Goal: Transaction & Acquisition: Purchase product/service

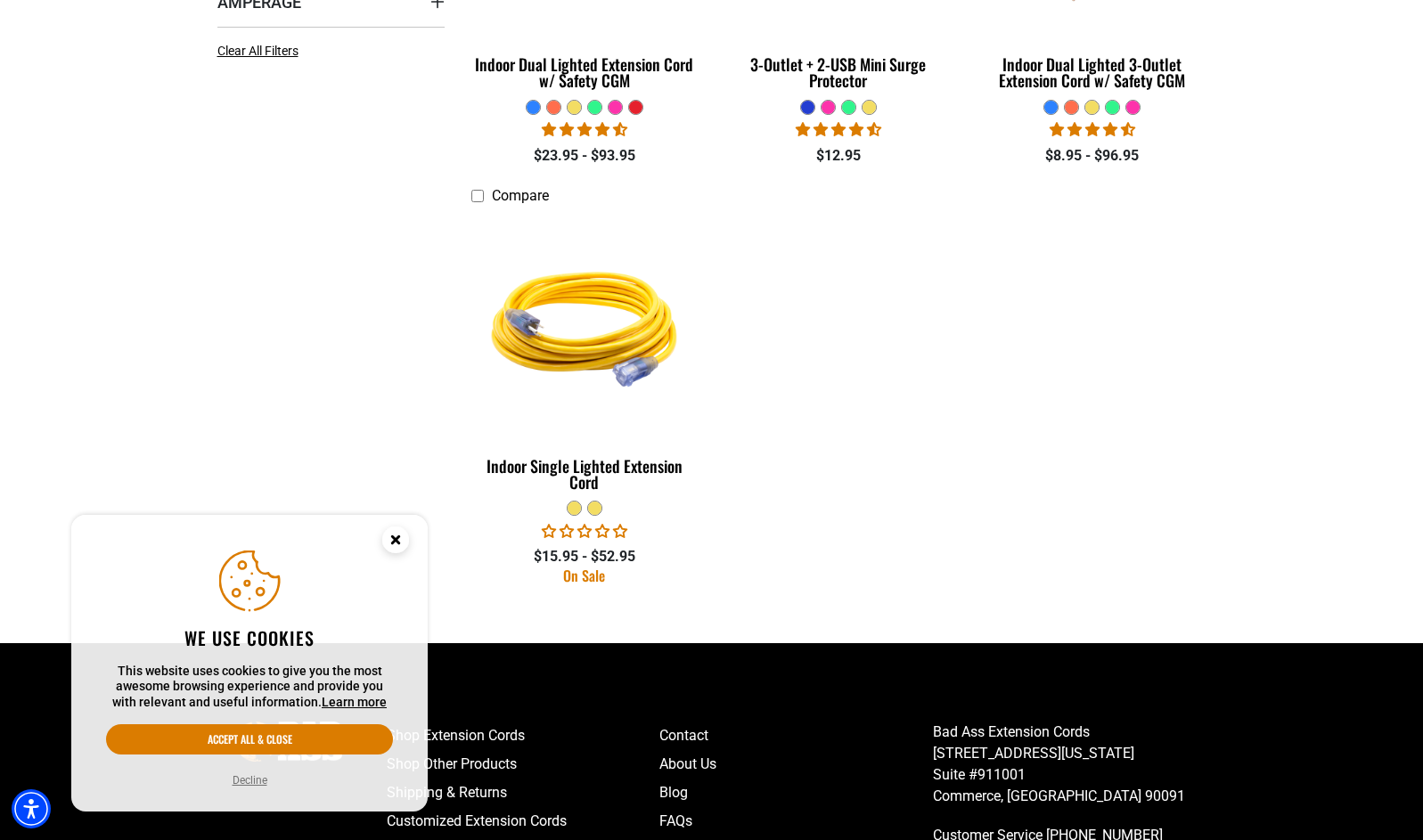
scroll to position [732, 0]
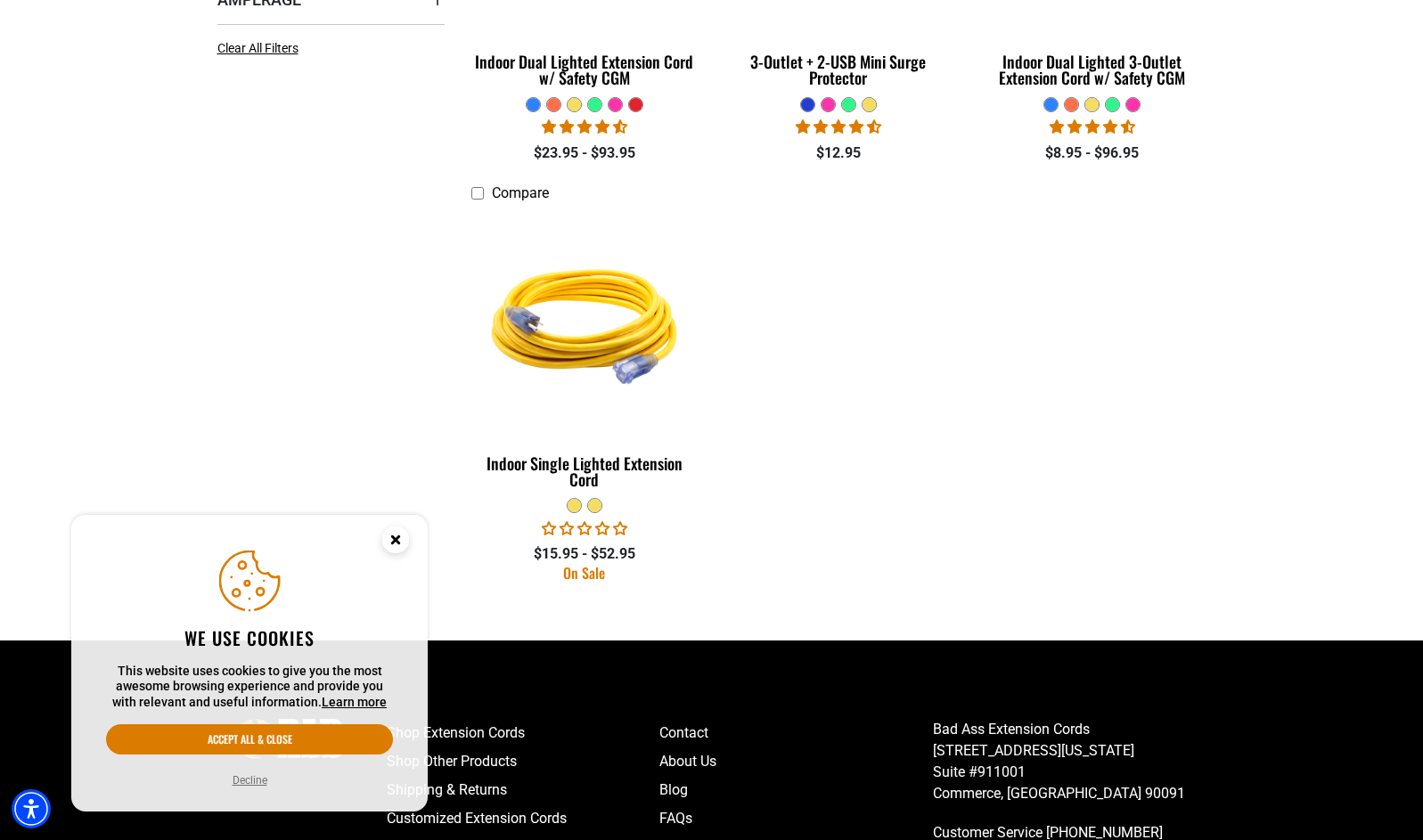
click at [395, 536] on circle "Close this option" at bounding box center [395, 540] width 27 height 27
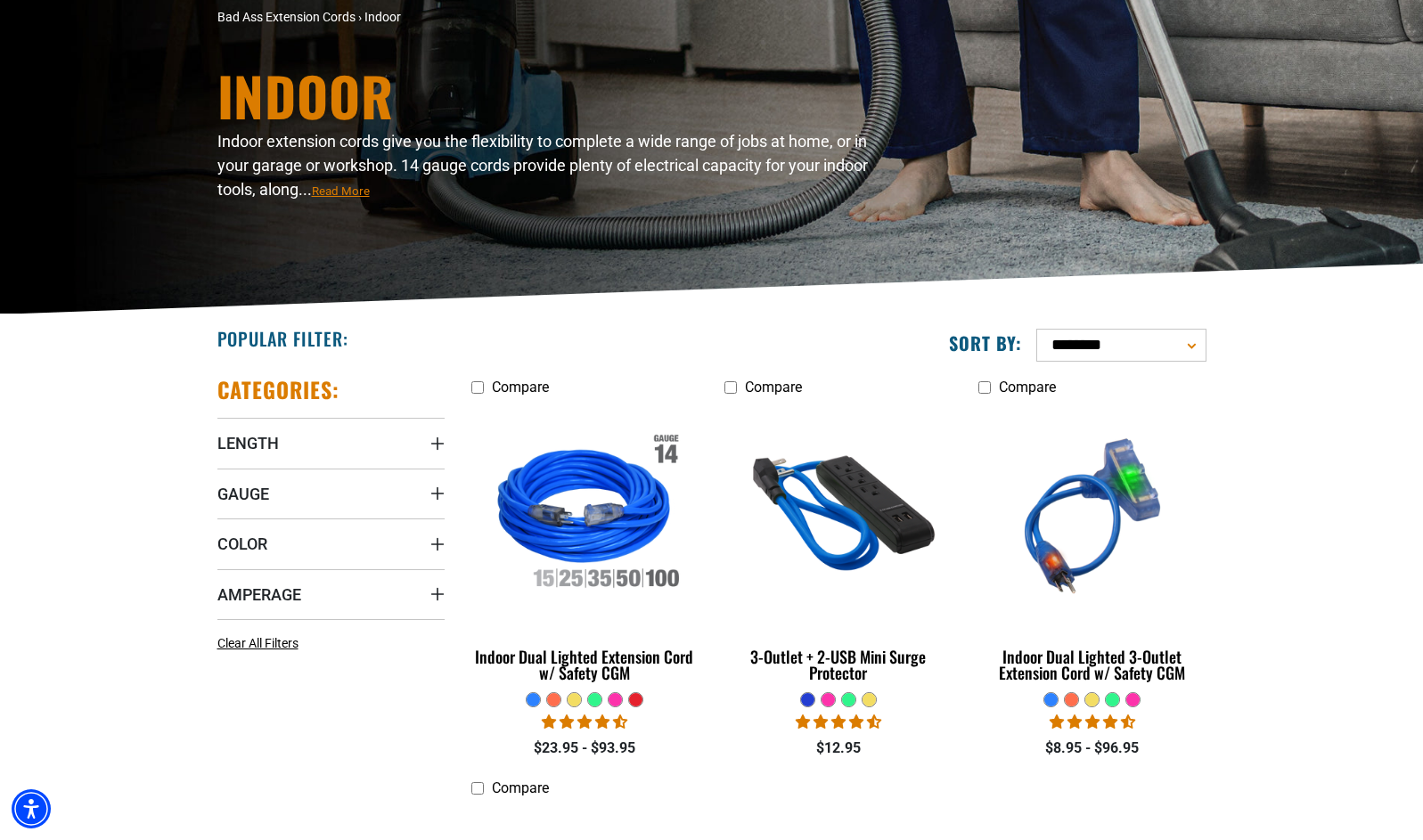
scroll to position [142, 0]
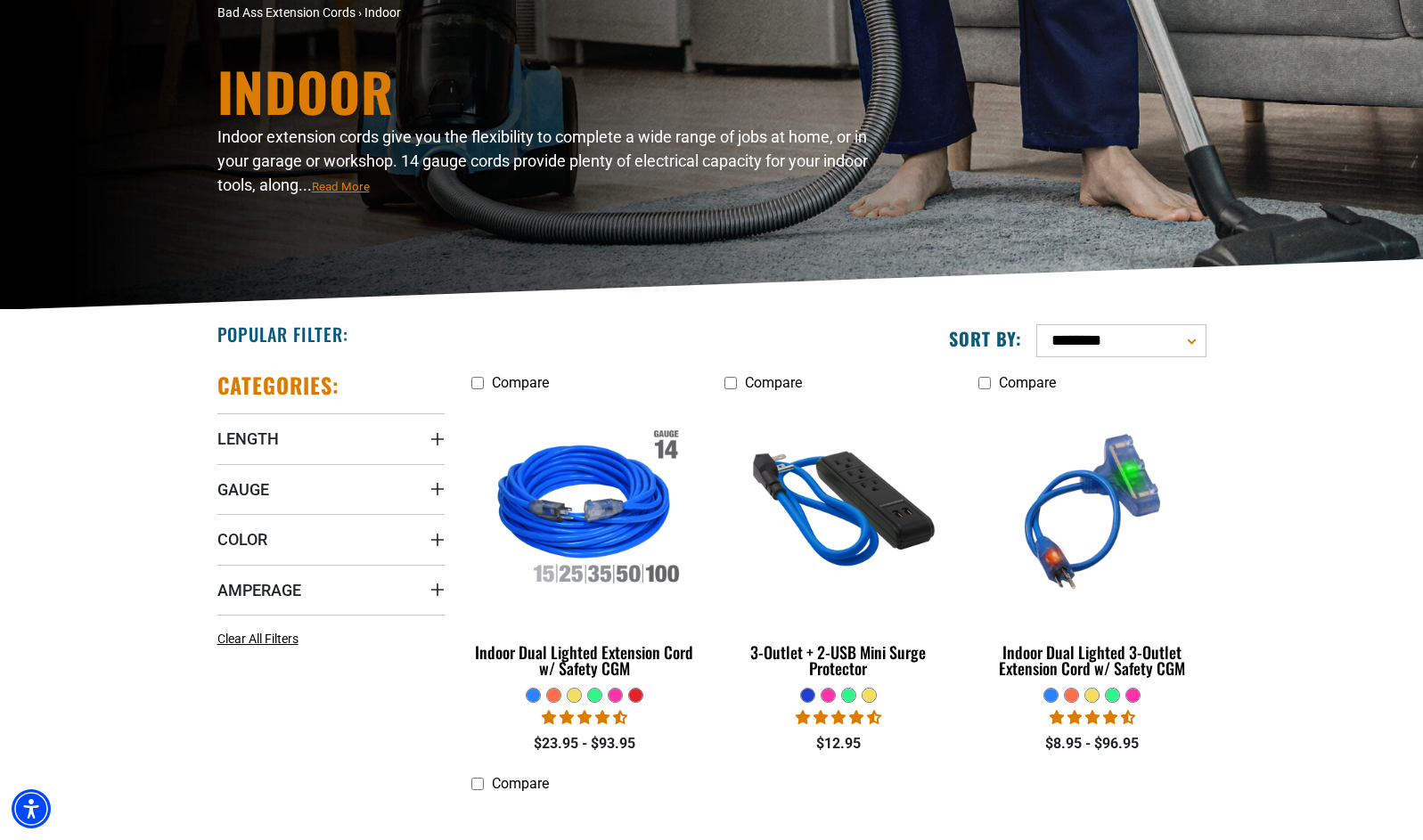
click at [1194, 337] on select "**********" at bounding box center [1121, 340] width 170 height 33
